Goal: Check status: Check status

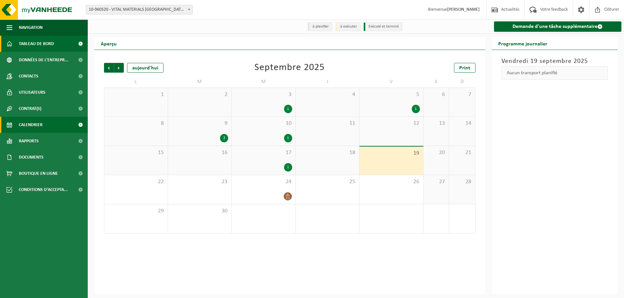
click at [18, 43] on link "Tableau de bord" at bounding box center [44, 44] width 88 height 16
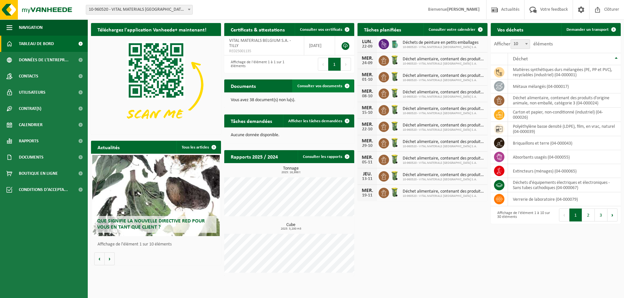
click at [338, 88] on span "Consulter vos documents" at bounding box center [319, 86] width 45 height 4
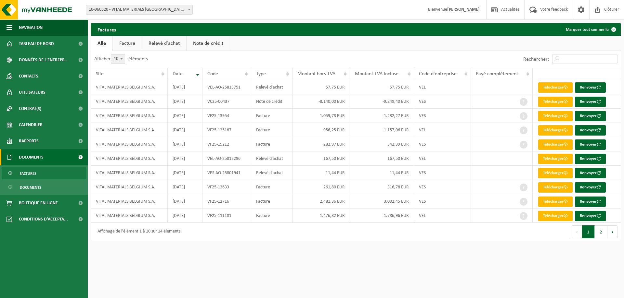
click at [177, 45] on link "Relevé d'achat" at bounding box center [164, 43] width 44 height 15
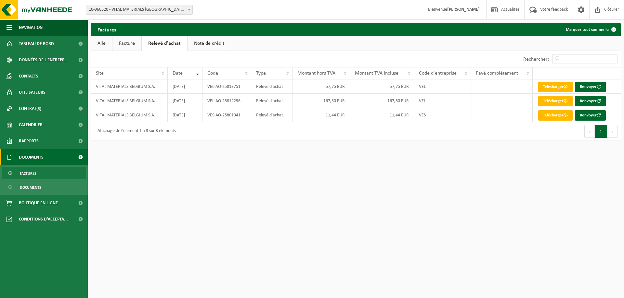
click at [126, 42] on link "Facture" at bounding box center [126, 43] width 29 height 15
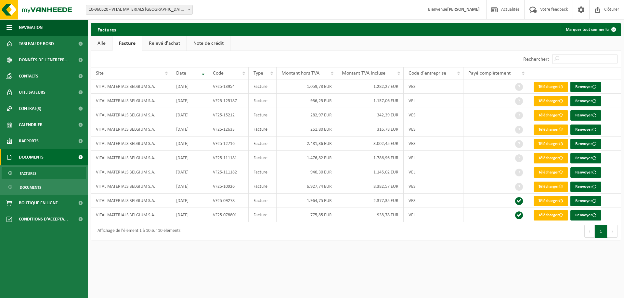
click at [209, 46] on link "Note de crédit" at bounding box center [208, 43] width 43 height 15
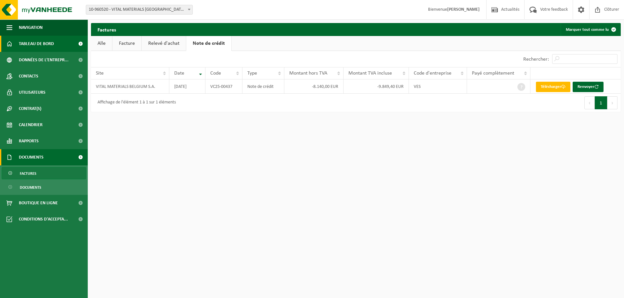
click at [24, 48] on span "Tableau de bord" at bounding box center [36, 44] width 35 height 16
